Goal: Task Accomplishment & Management: Use online tool/utility

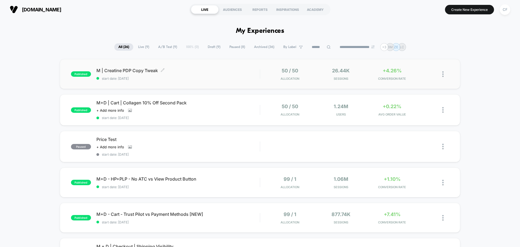
click at [197, 77] on span "start date: [DATE]" at bounding box center [177, 78] width 163 height 4
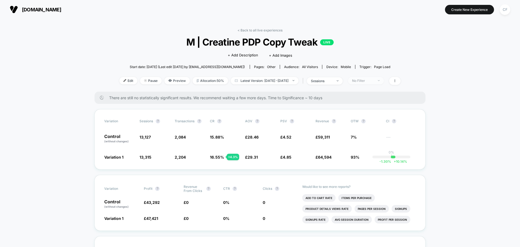
click at [368, 79] on div "No Filter" at bounding box center [363, 81] width 22 height 4
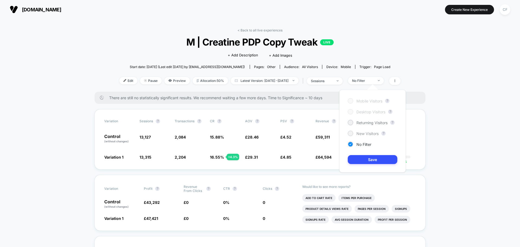
click at [356, 133] on div "New Visitors" at bounding box center [363, 133] width 31 height 5
click at [362, 160] on button "Save" at bounding box center [373, 159] width 50 height 9
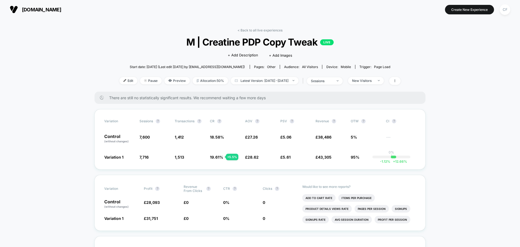
click at [253, 28] on link "< Back to all live experiences" at bounding box center [260, 30] width 45 height 4
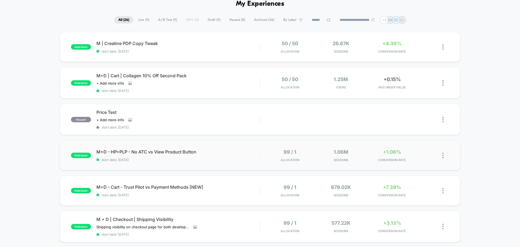
scroll to position [81, 0]
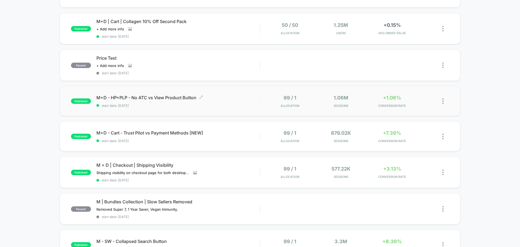
click at [157, 96] on span "M+D - HP+PLP - No ATC vs View Product Button Click to edit experience details" at bounding box center [177, 97] width 163 height 5
